Goal: Task Accomplishment & Management: Use online tool/utility

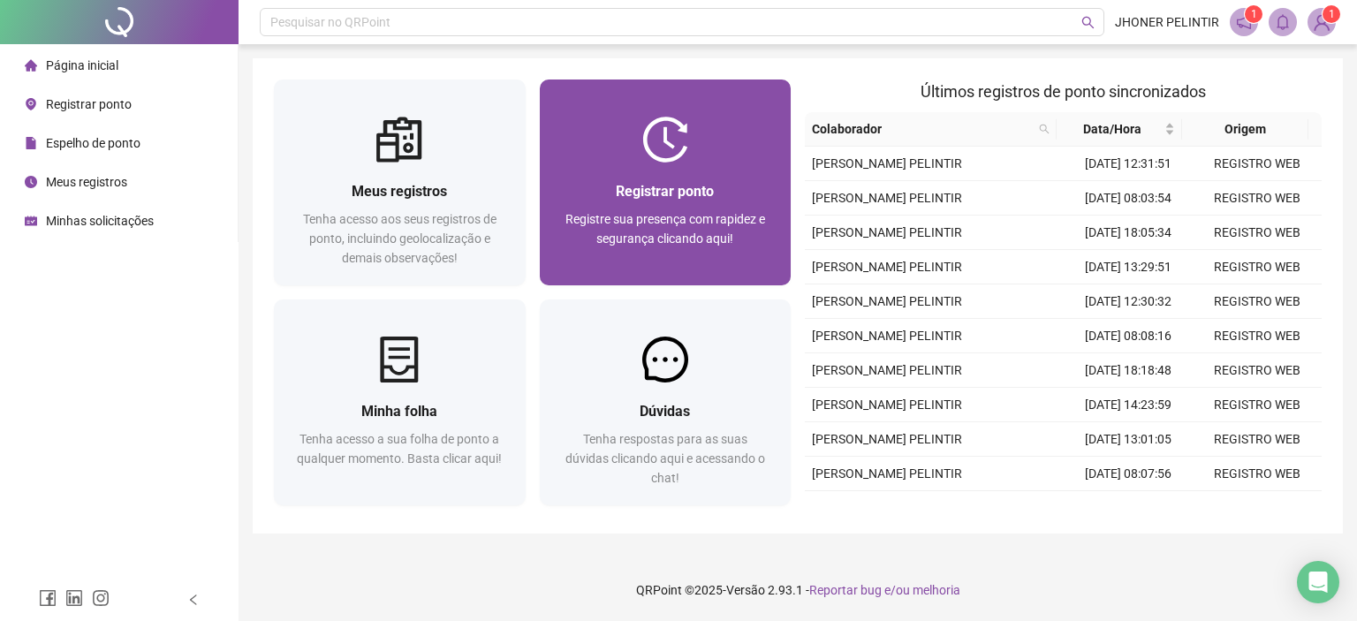
click at [700, 144] on div at bounding box center [666, 140] width 252 height 46
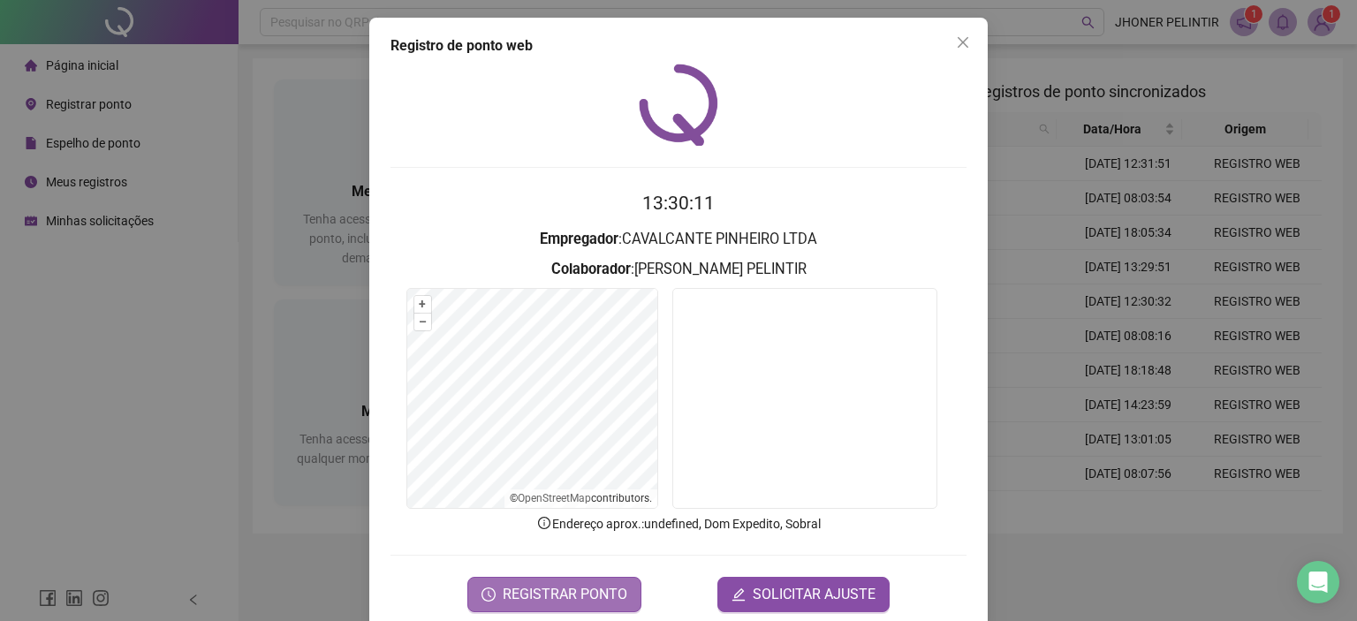
click at [599, 585] on span "REGISTRAR PONTO" at bounding box center [565, 594] width 125 height 21
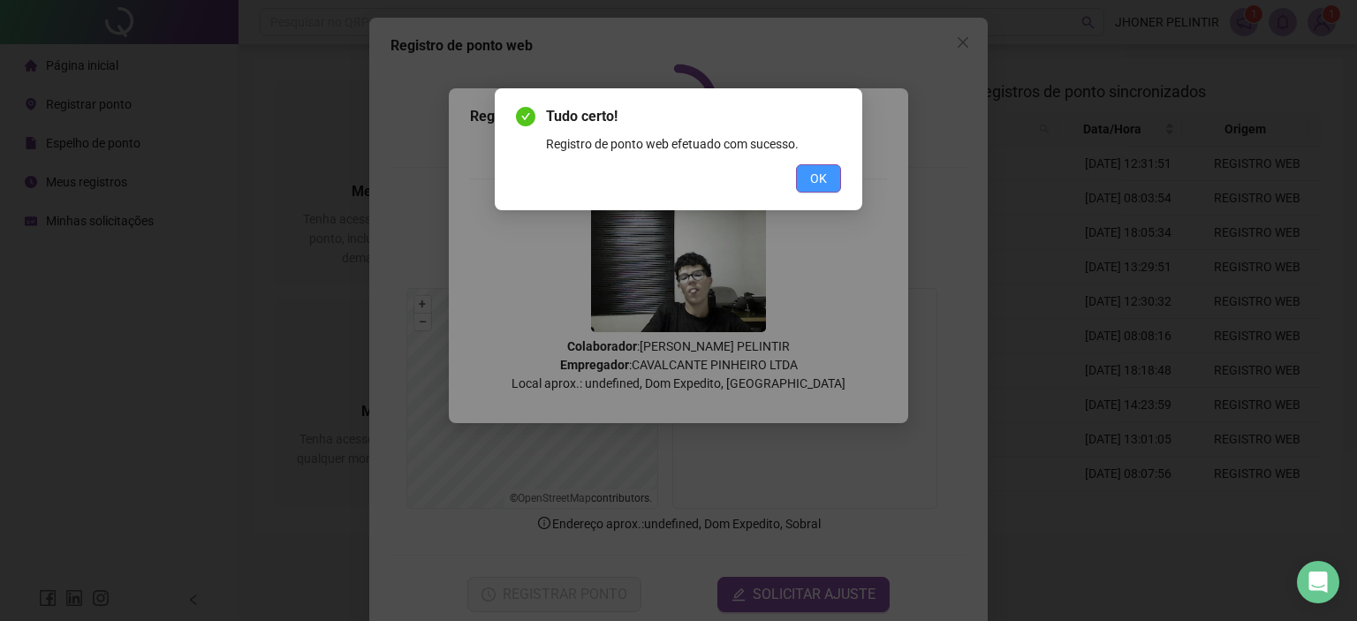
drag, startPoint x: 812, startPoint y: 193, endPoint x: 818, endPoint y: 178, distance: 16.2
click at [813, 193] on div "Tudo certo! Registro de ponto web efetuado com sucesso. OK" at bounding box center [678, 149] width 367 height 122
click at [822, 178] on span "OK" at bounding box center [818, 178] width 17 height 19
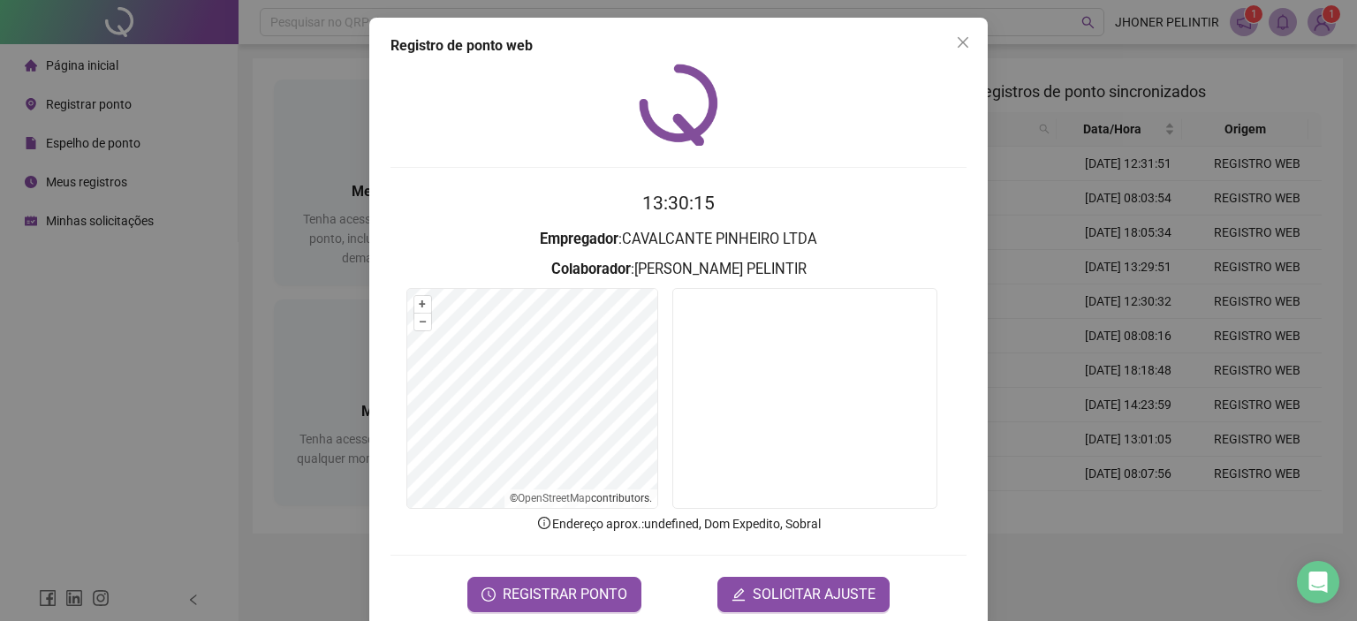
click at [975, 49] on div "Registro de ponto web 13:30:15 Empregador : CAVALCANTE PINHEIRO LTDA Colaborado…" at bounding box center [678, 324] width 618 height 612
click at [958, 40] on icon "close" at bounding box center [963, 42] width 11 height 11
